Goal: Information Seeking & Learning: Compare options

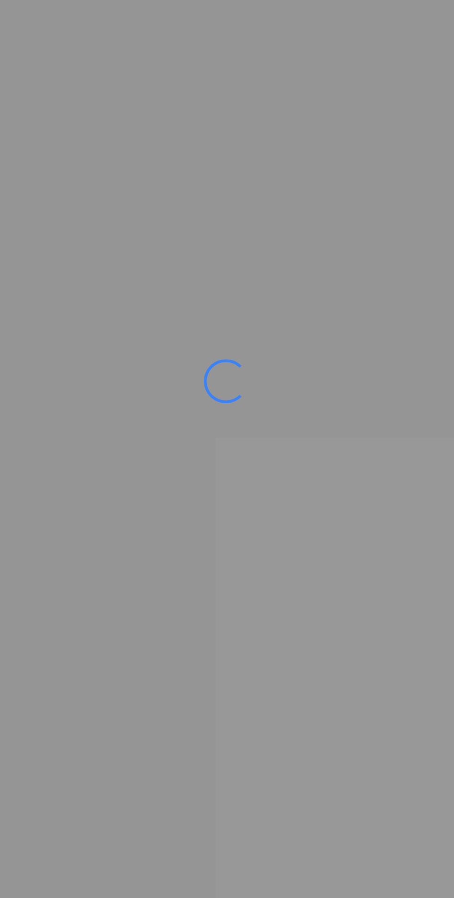
scroll to position [0, 0]
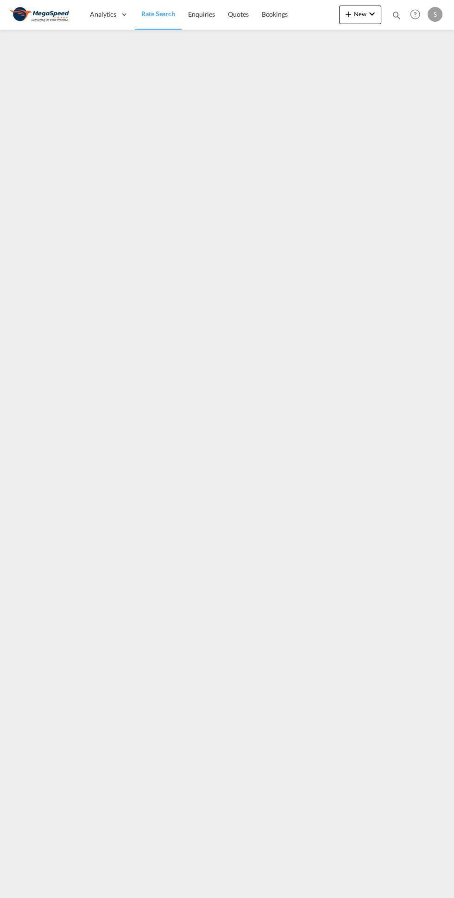
click at [156, 23] on link "Rate Search" at bounding box center [158, 15] width 47 height 30
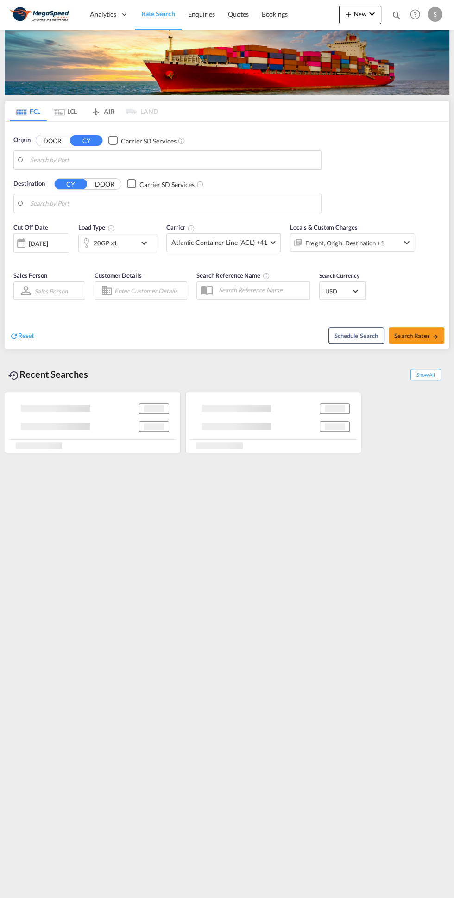
type input "[GEOGRAPHIC_DATA], [GEOGRAPHIC_DATA]"
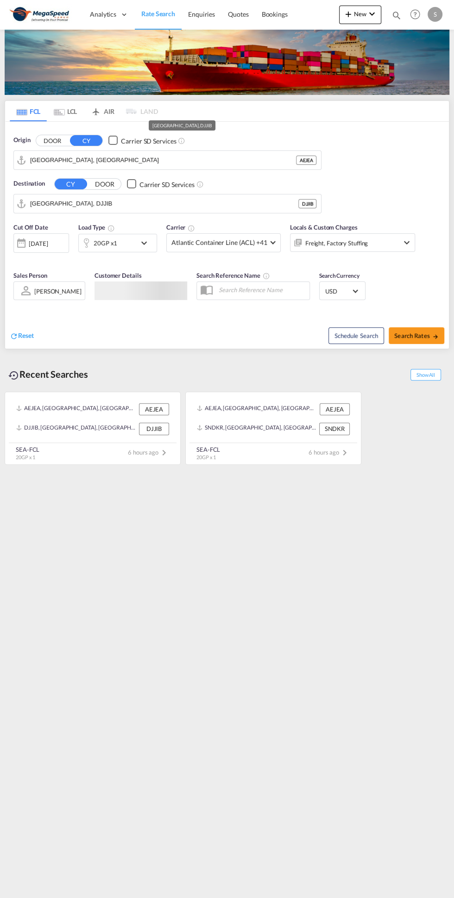
click at [78, 197] on input "Djibouti, DJJIB" at bounding box center [164, 204] width 268 height 14
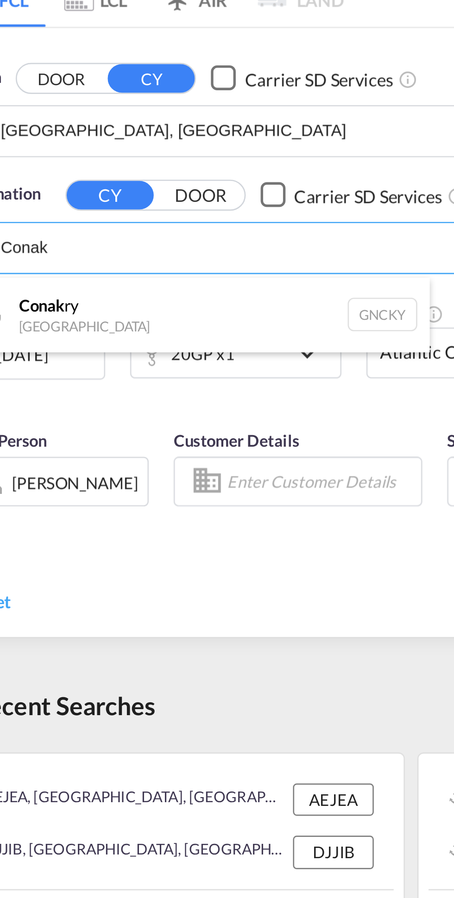
click at [51, 224] on div "Conak ry Guinea GNCKY" at bounding box center [102, 229] width 176 height 28
type input "Conakry, GNCKY"
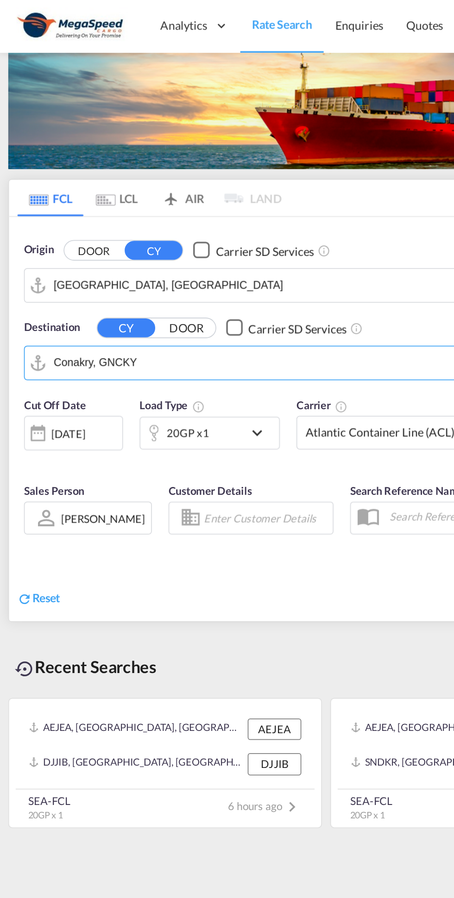
click at [48, 243] on div "30 Sep 2025" at bounding box center [38, 243] width 19 height 8
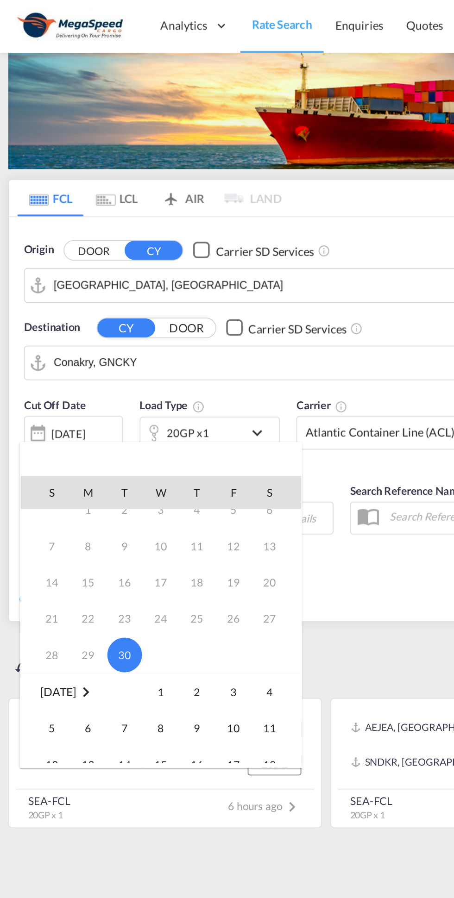
scroll to position [34, 0]
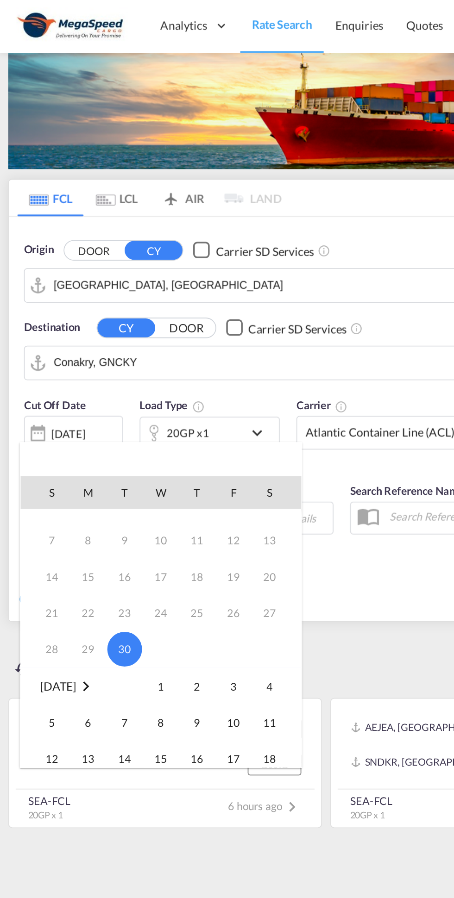
click at [92, 380] on span "1" at bounding box center [90, 385] width 19 height 19
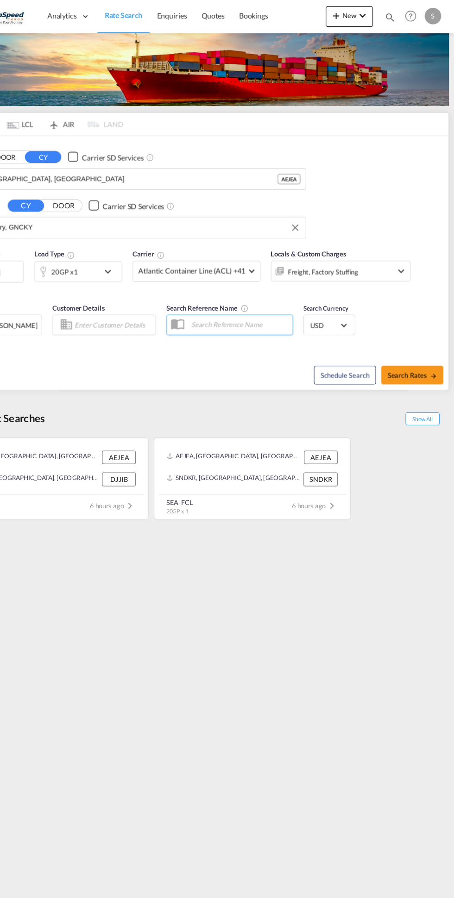
click at [412, 335] on span "Search Rates" at bounding box center [416, 335] width 44 height 7
type input "AEJEA to GNCKY / 1 Oct 2025"
